Goal: Task Accomplishment & Management: Manage account settings

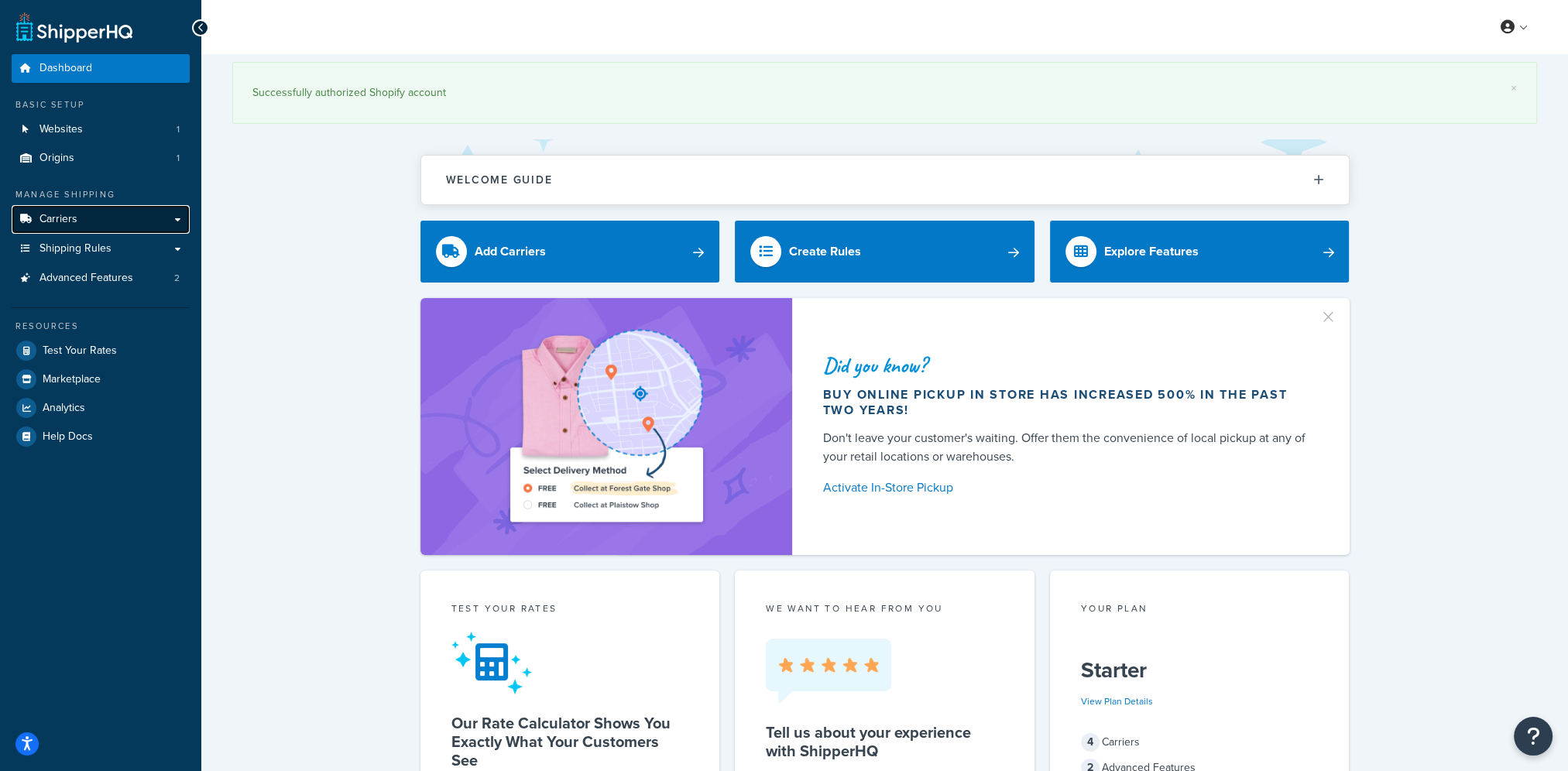
click at [80, 226] on link "Carriers" at bounding box center [101, 219] width 179 height 29
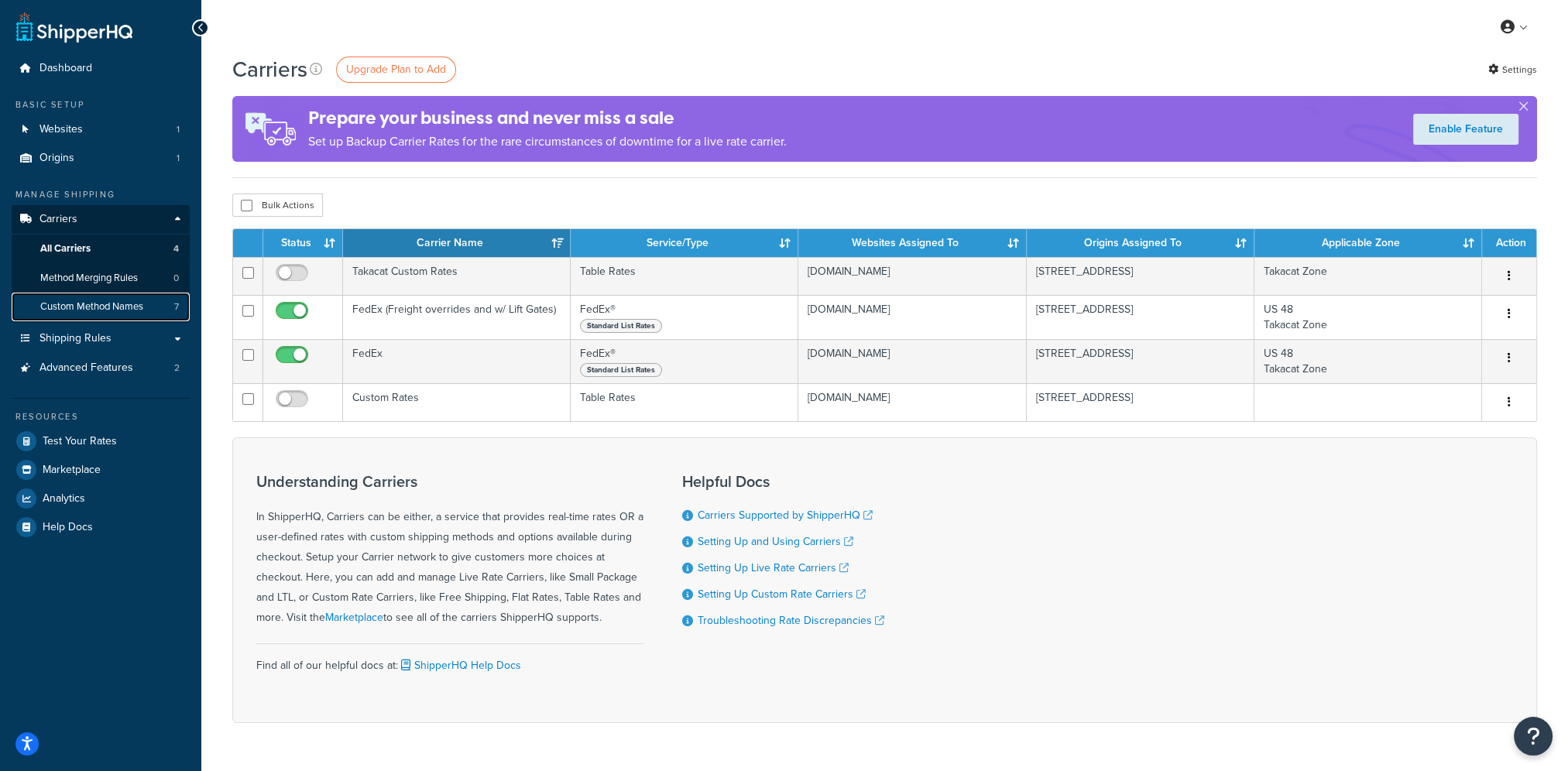
click at [120, 306] on span "Custom Method Names" at bounding box center [91, 306] width 103 height 13
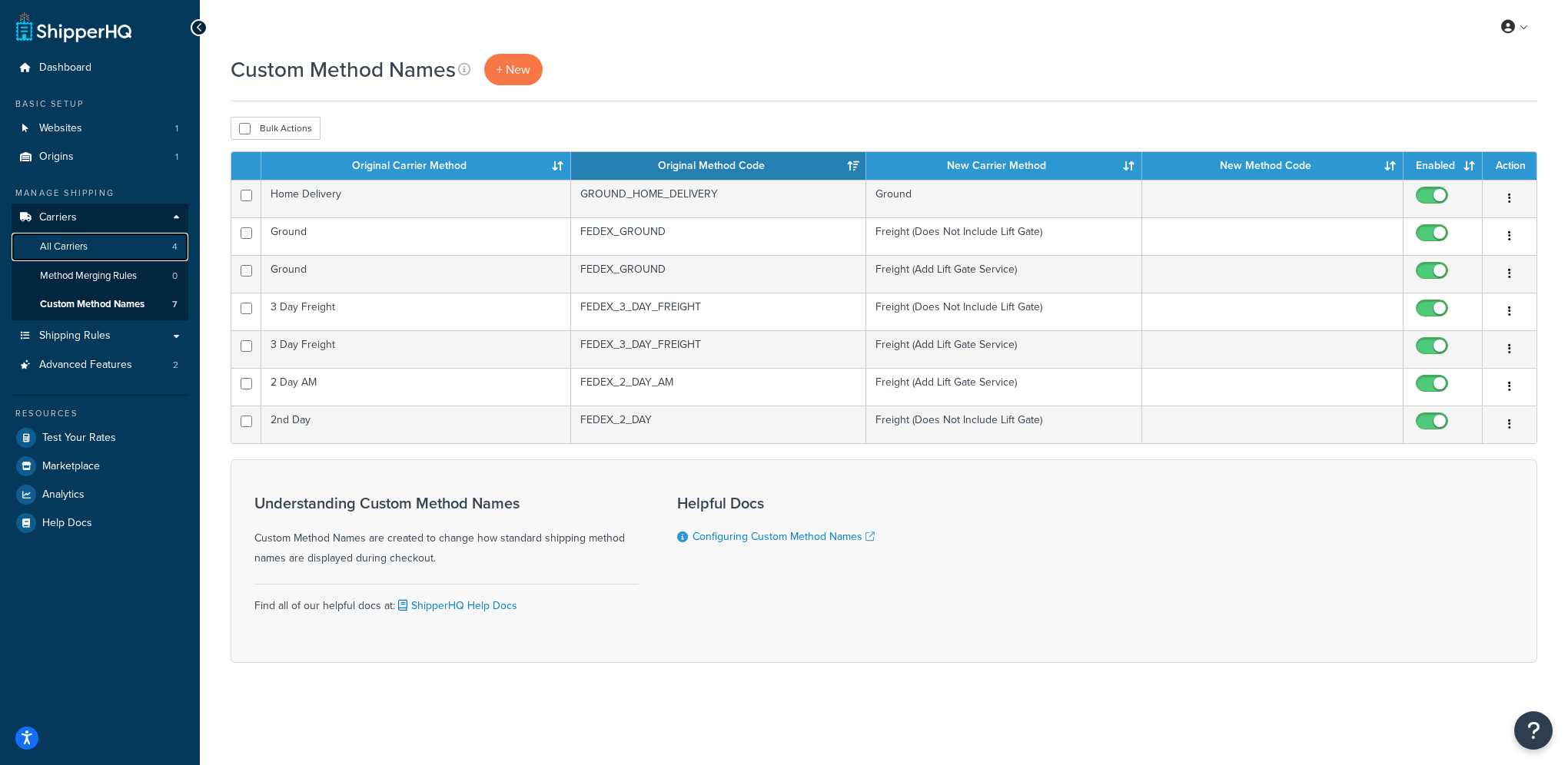
click at [131, 257] on link "All Carriers 4" at bounding box center [100, 246] width 177 height 29
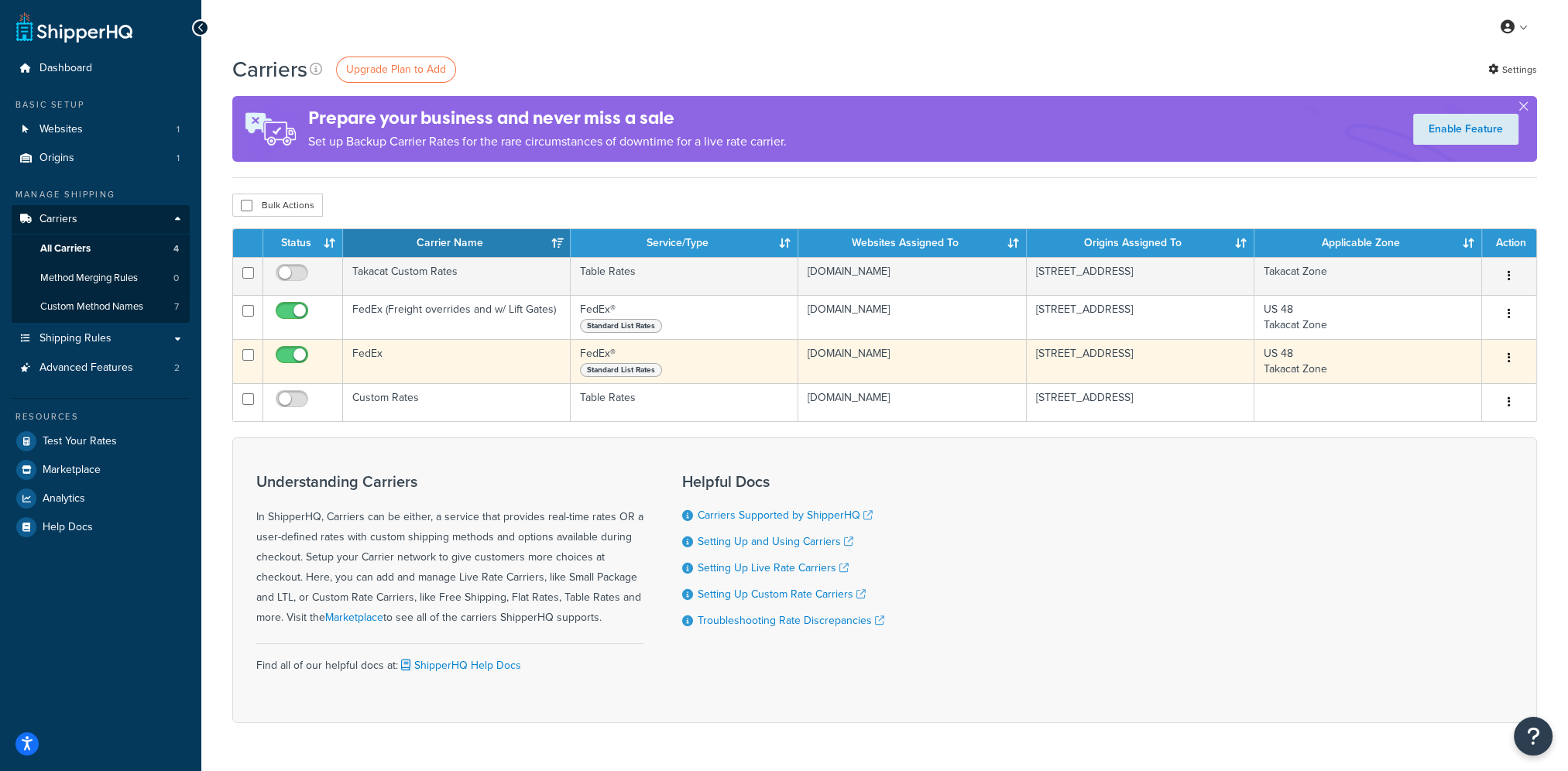
click at [410, 358] on td "FedEx" at bounding box center [457, 361] width 227 height 44
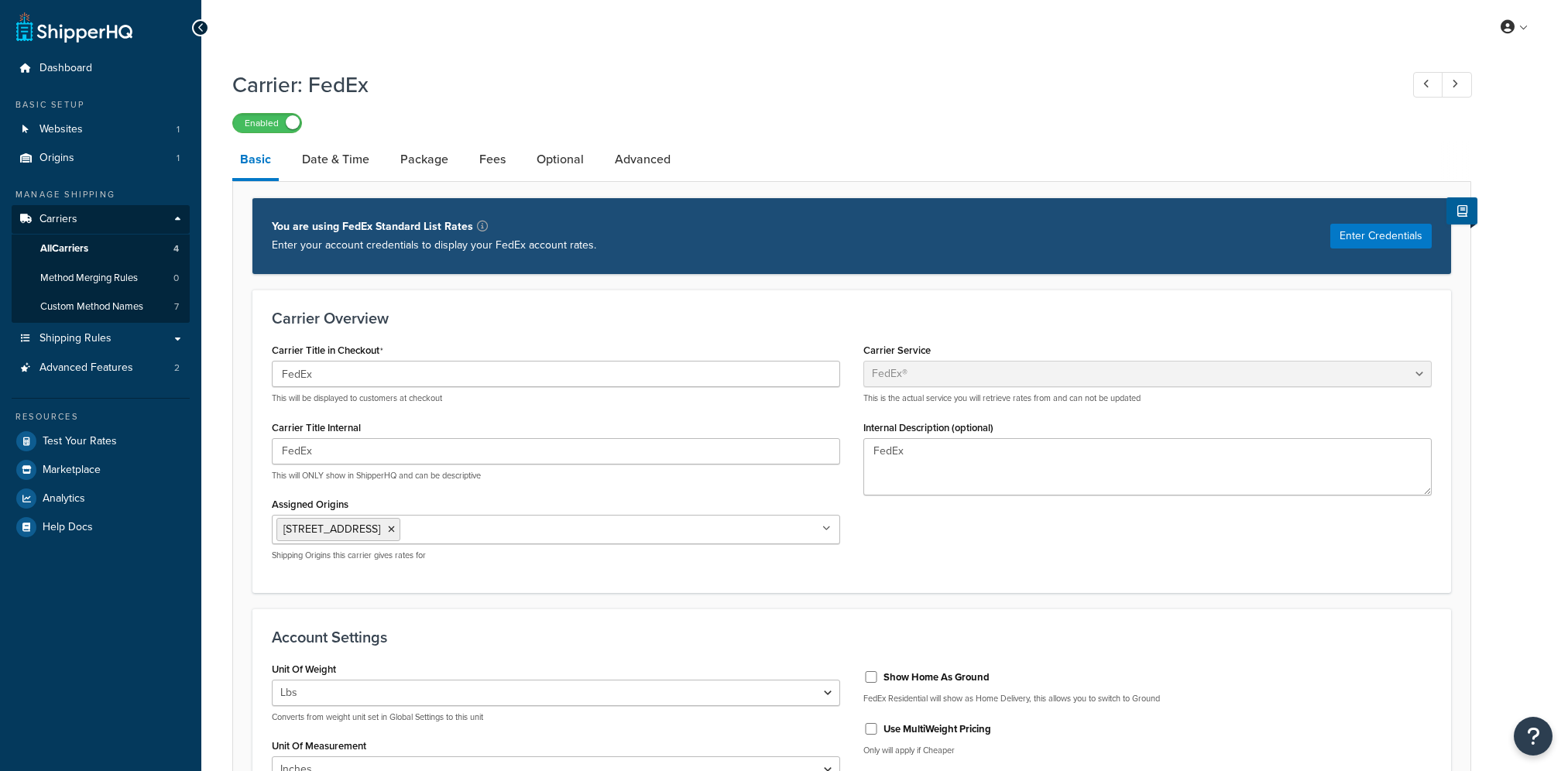
select select "fedEx"
select select "REGULAR_PICKUP"
select select "YOUR_PACKAGING"
click at [424, 156] on link "Package" at bounding box center [425, 159] width 64 height 37
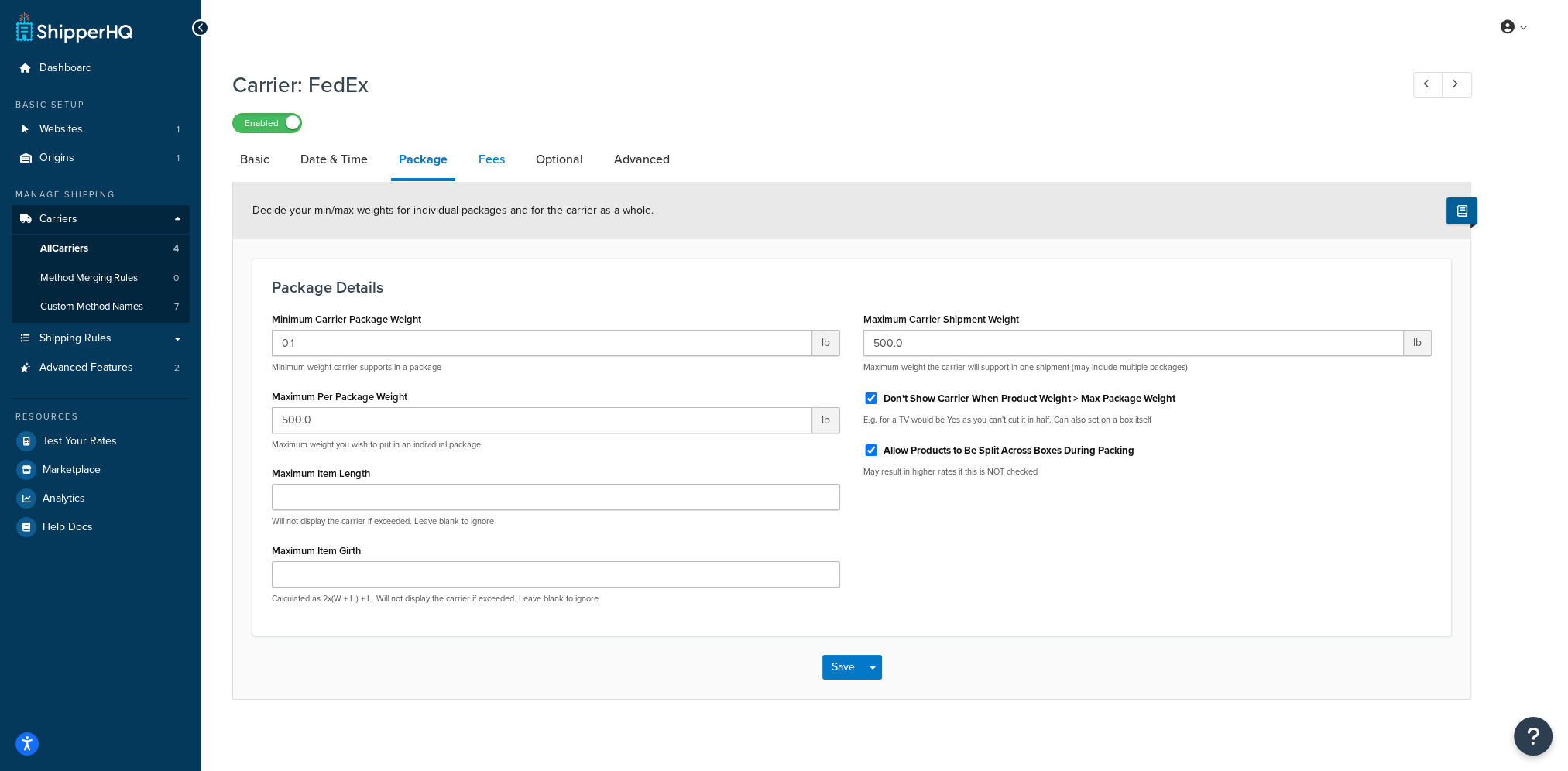
click at [487, 161] on link "Fees" at bounding box center [492, 159] width 42 height 37
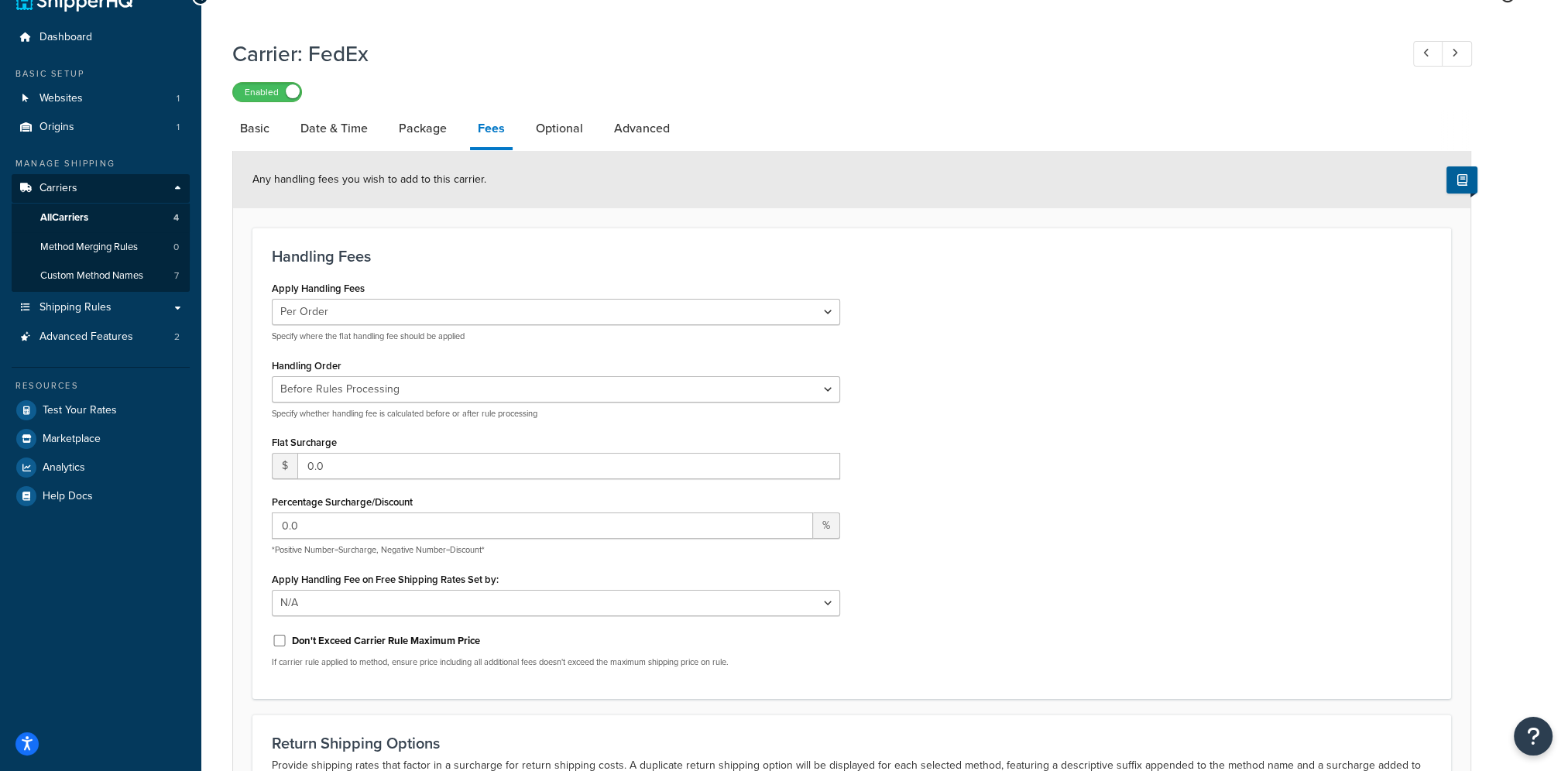
scroll to position [19, 0]
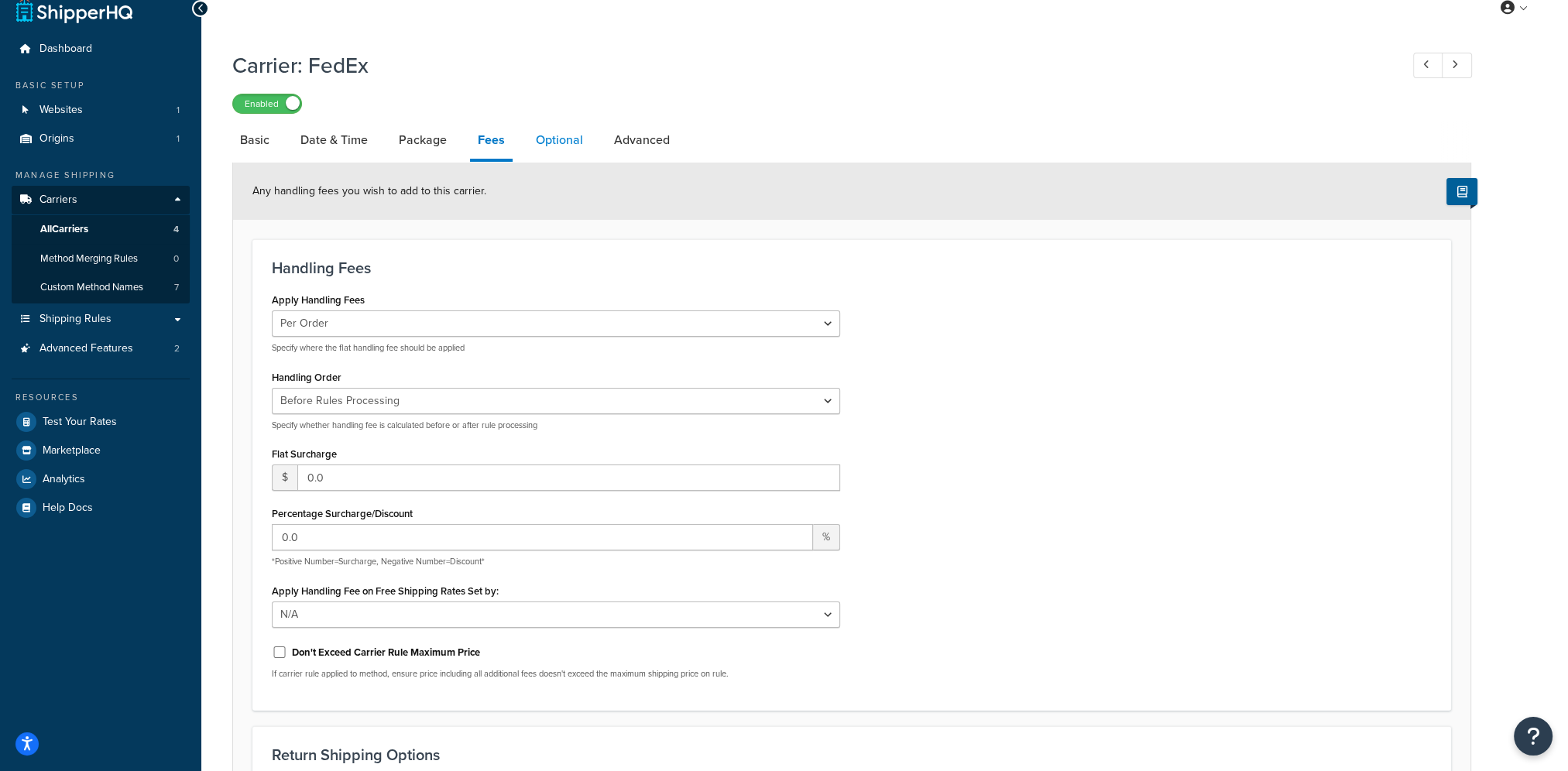
click at [560, 144] on link "Optional" at bounding box center [559, 140] width 63 height 37
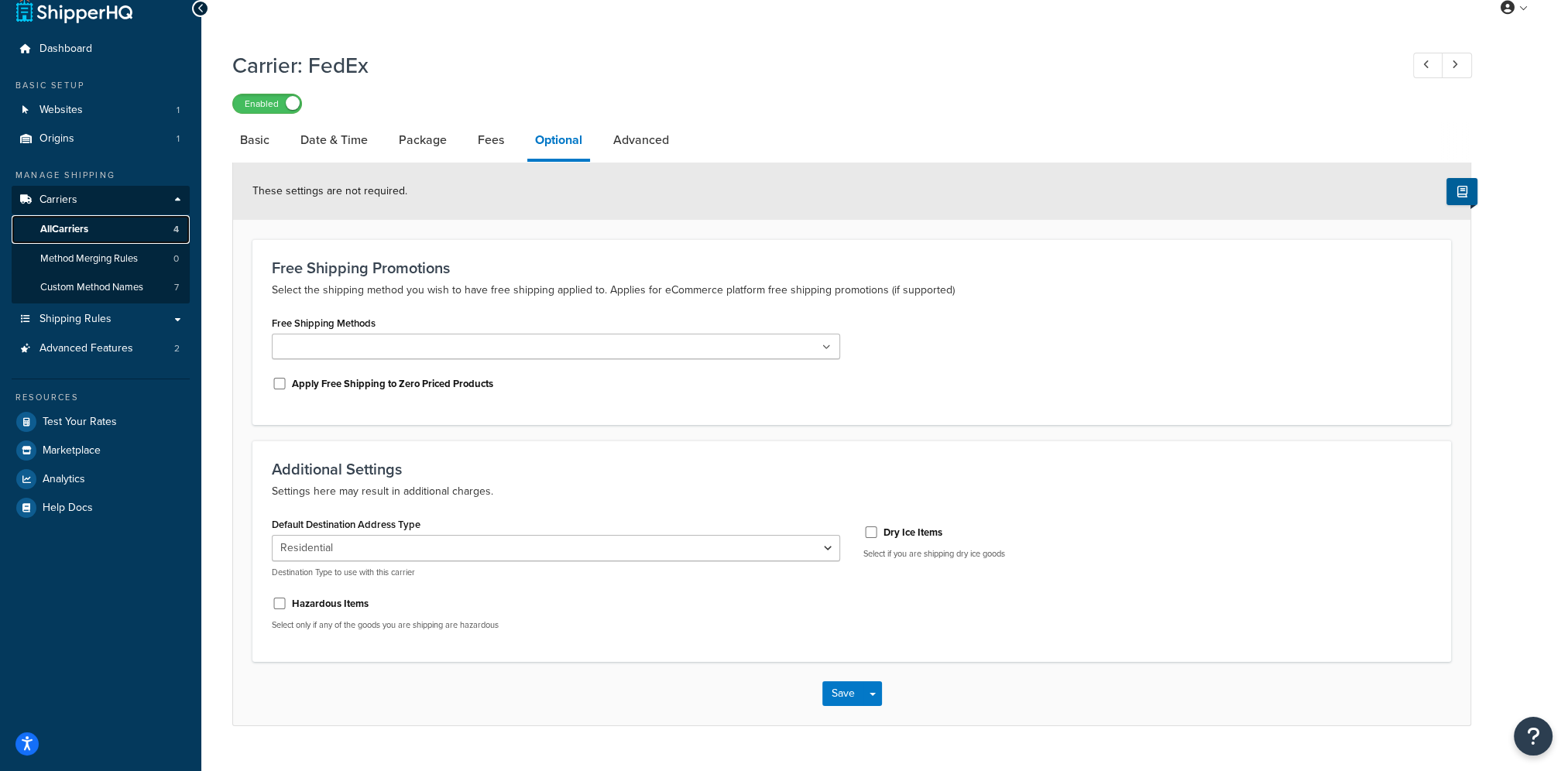
click at [95, 231] on link "All Carriers 4" at bounding box center [101, 229] width 179 height 29
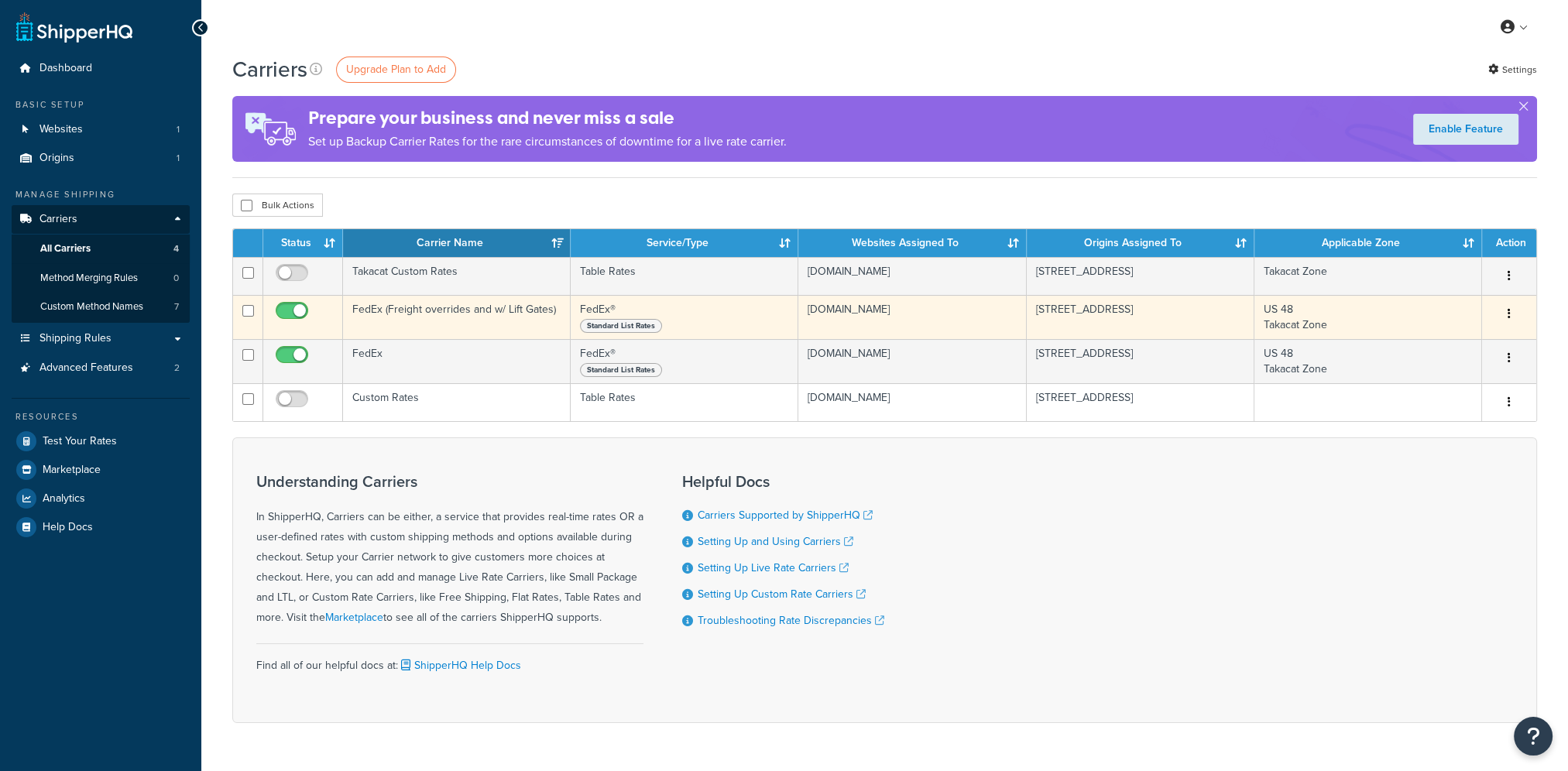
click at [405, 315] on td "FedEx (Freight overrides and w/ Lift Gates)" at bounding box center [457, 317] width 227 height 44
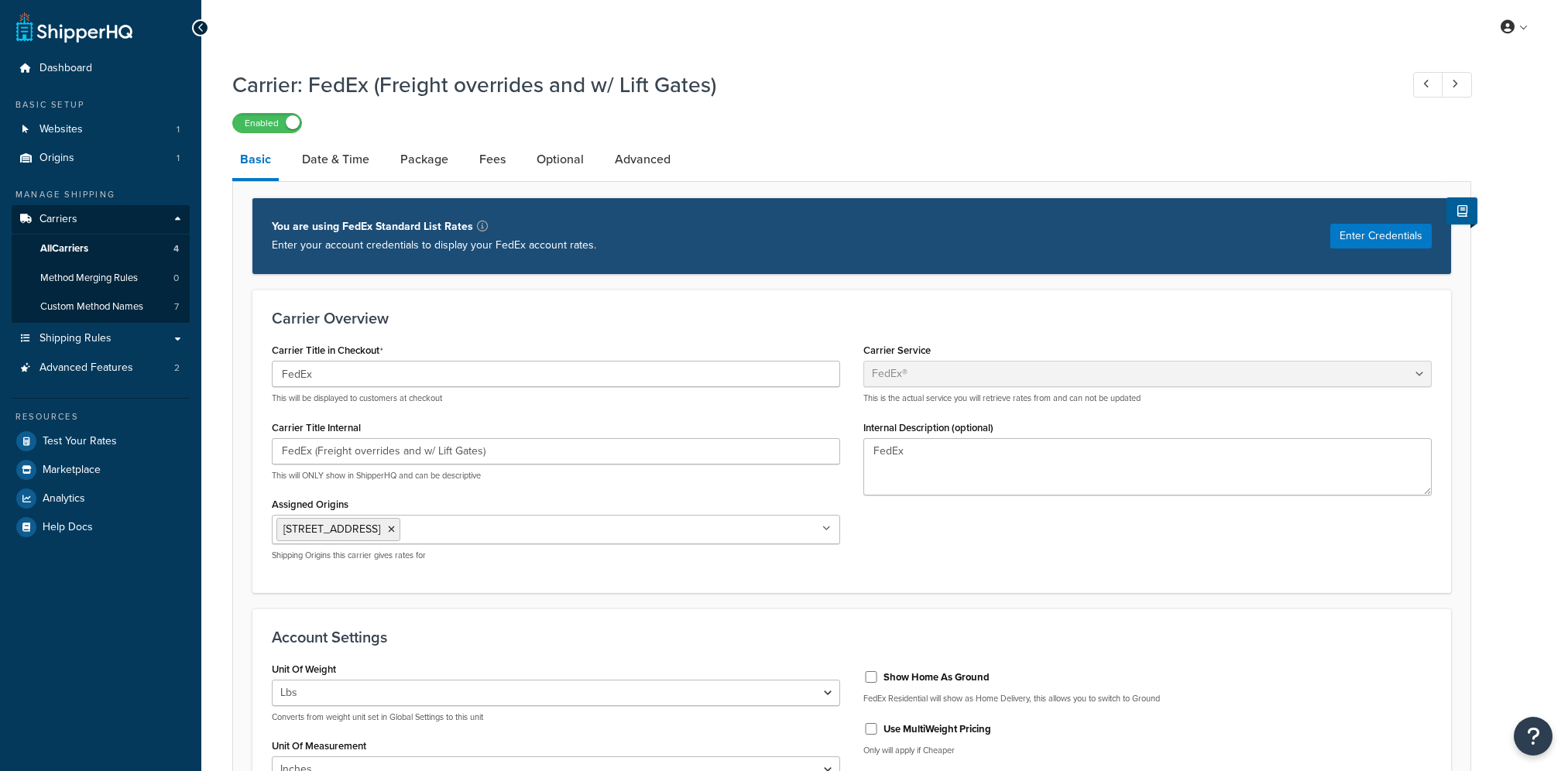
select select "fedEx"
select select "REGULAR_PICKUP"
select select "YOUR_PACKAGING"
click at [561, 159] on link "Optional" at bounding box center [560, 159] width 63 height 37
select select "business"
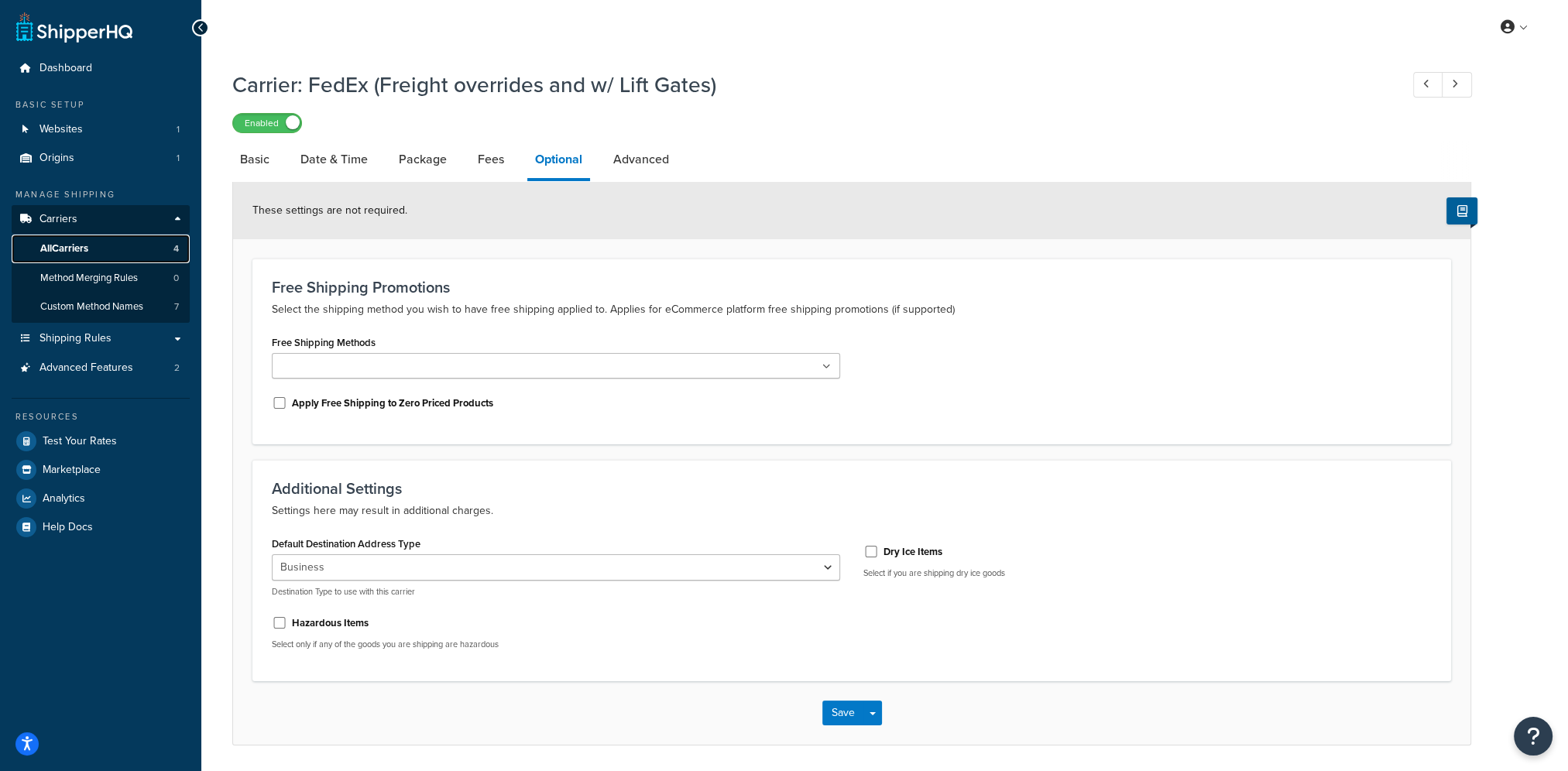
click at [93, 251] on link "All Carriers 4" at bounding box center [101, 248] width 179 height 29
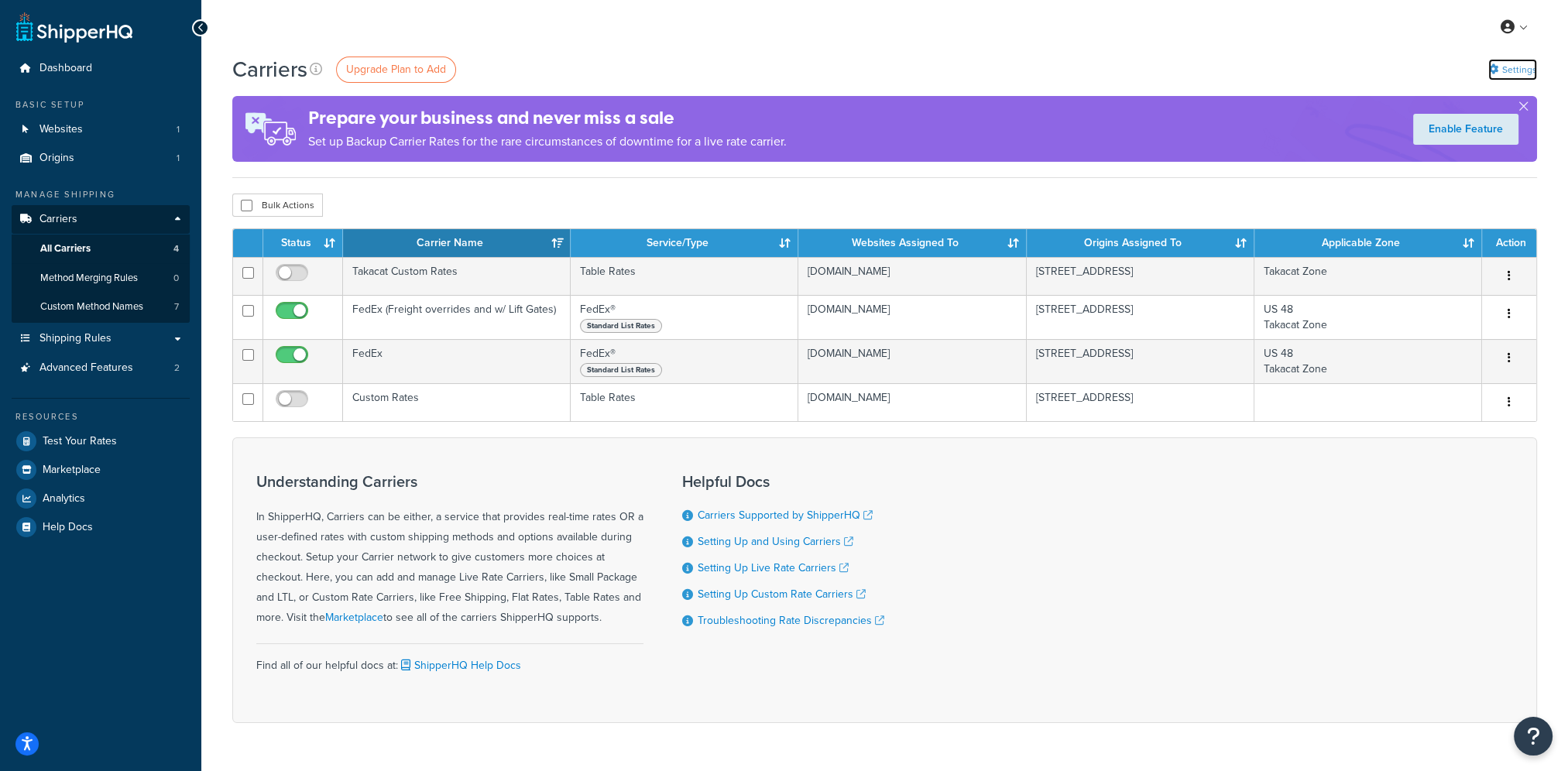
click at [1519, 66] on link "Settings" at bounding box center [1512, 70] width 49 height 22
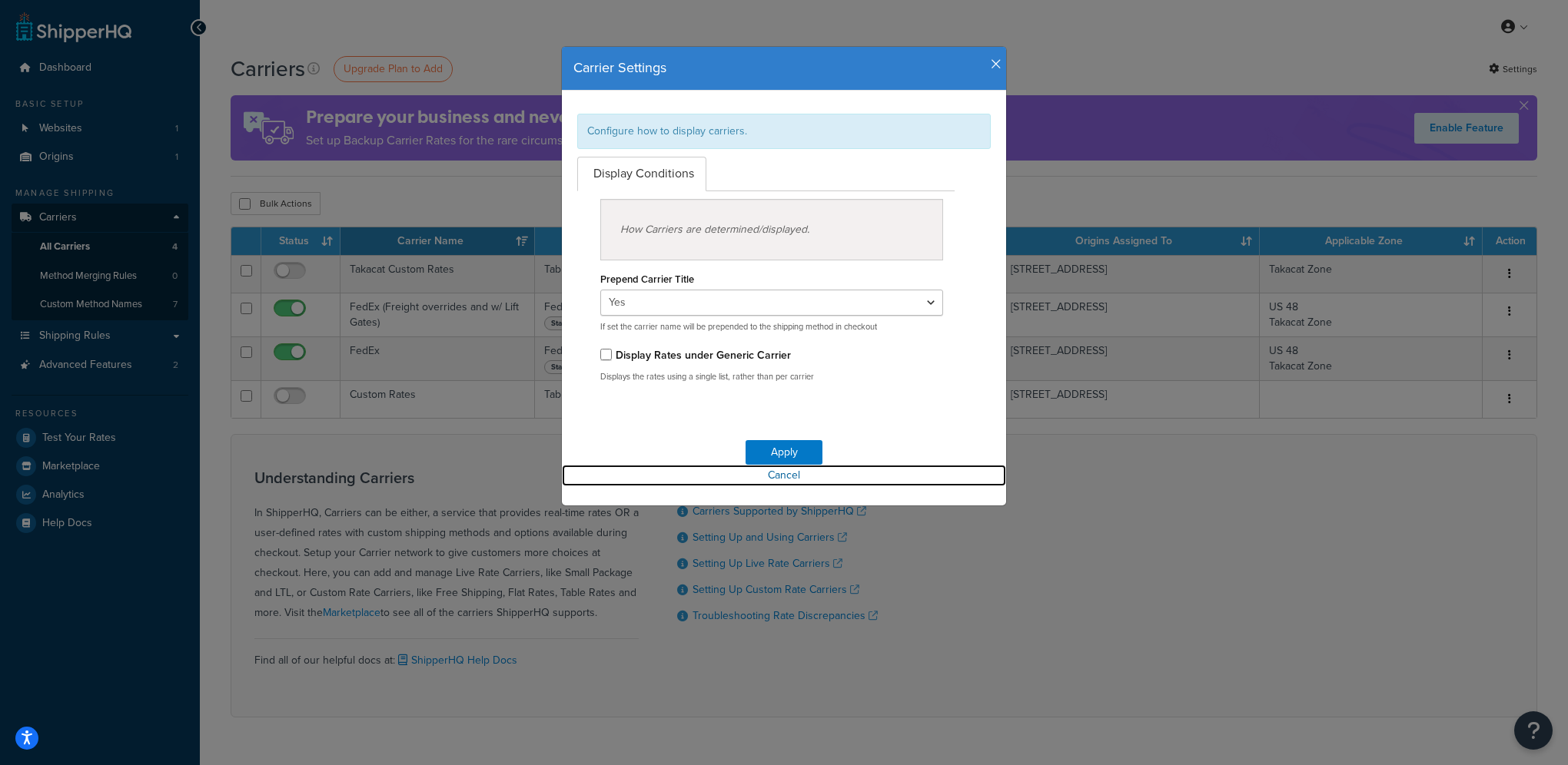
click at [775, 476] on link "Cancel" at bounding box center [783, 476] width 444 height 22
